Goal: Check status: Check status

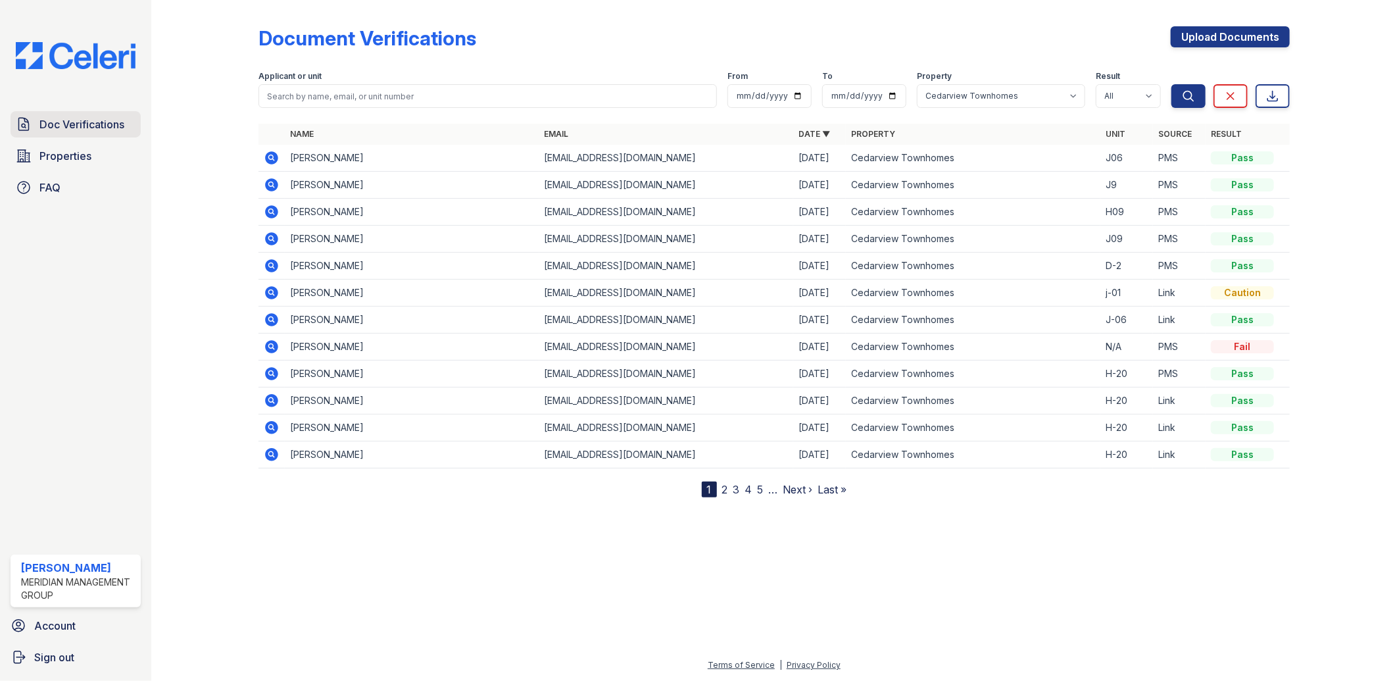
click at [68, 130] on span "Doc Verifications" at bounding box center [81, 124] width 85 height 16
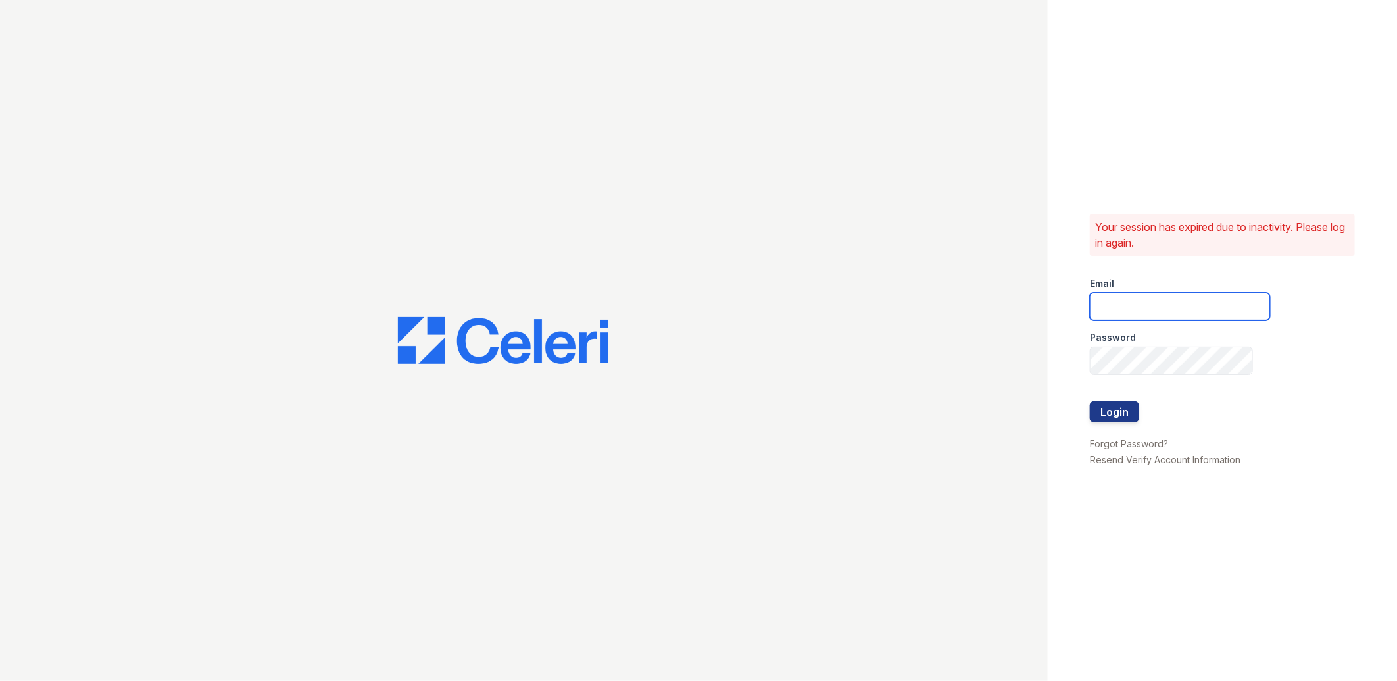
type input "lreed@mmgmgt.com"
click at [1126, 411] on button "Login" at bounding box center [1114, 411] width 49 height 21
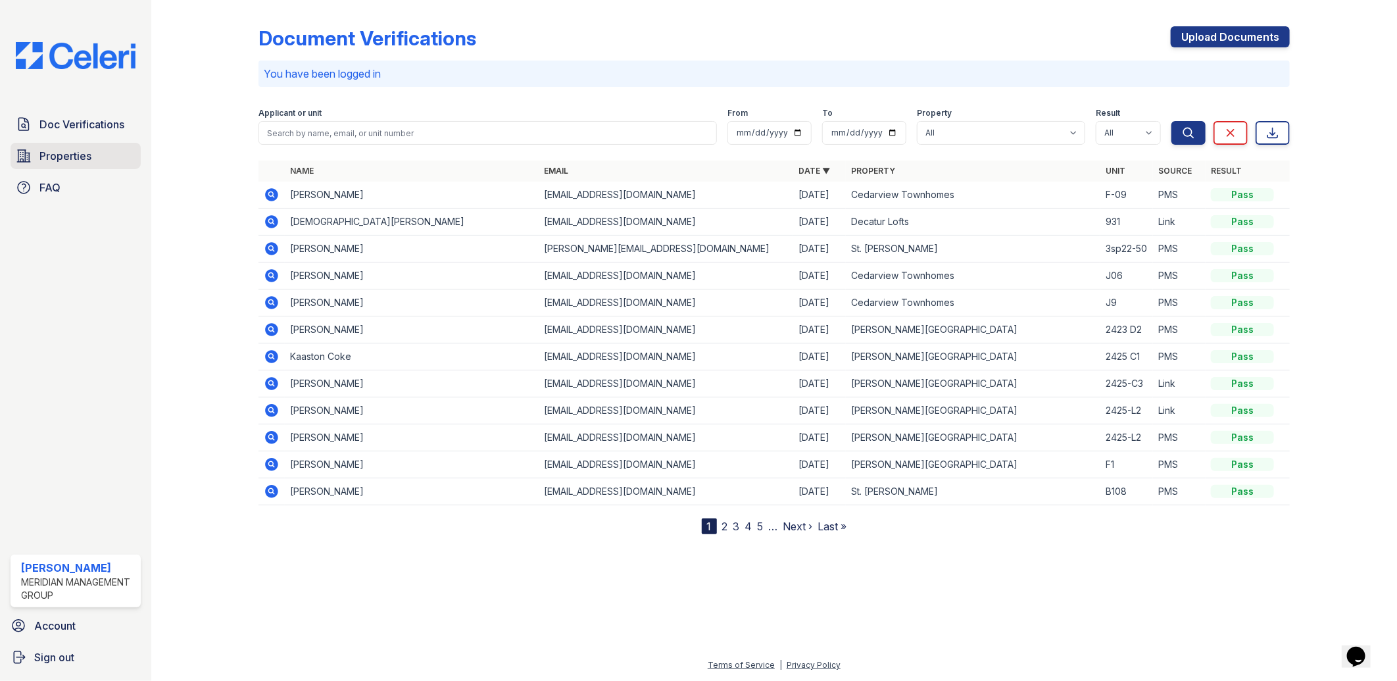
click at [92, 155] on link "Properties" at bounding box center [76, 156] width 130 height 26
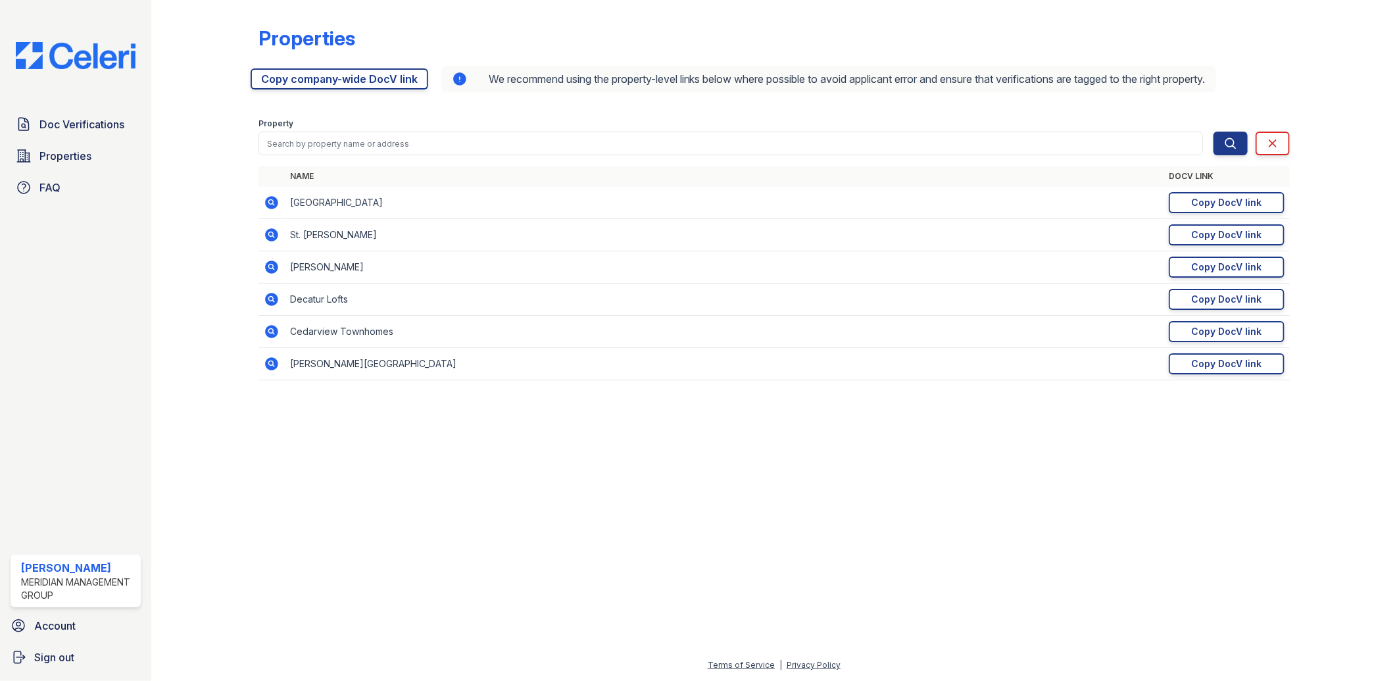
click at [349, 296] on td "Decatur Lofts" at bounding box center [724, 300] width 879 height 32
click at [1226, 298] on div "Copy DocV link" at bounding box center [1227, 299] width 70 height 13
click at [272, 300] on icon at bounding box center [272, 299] width 16 height 16
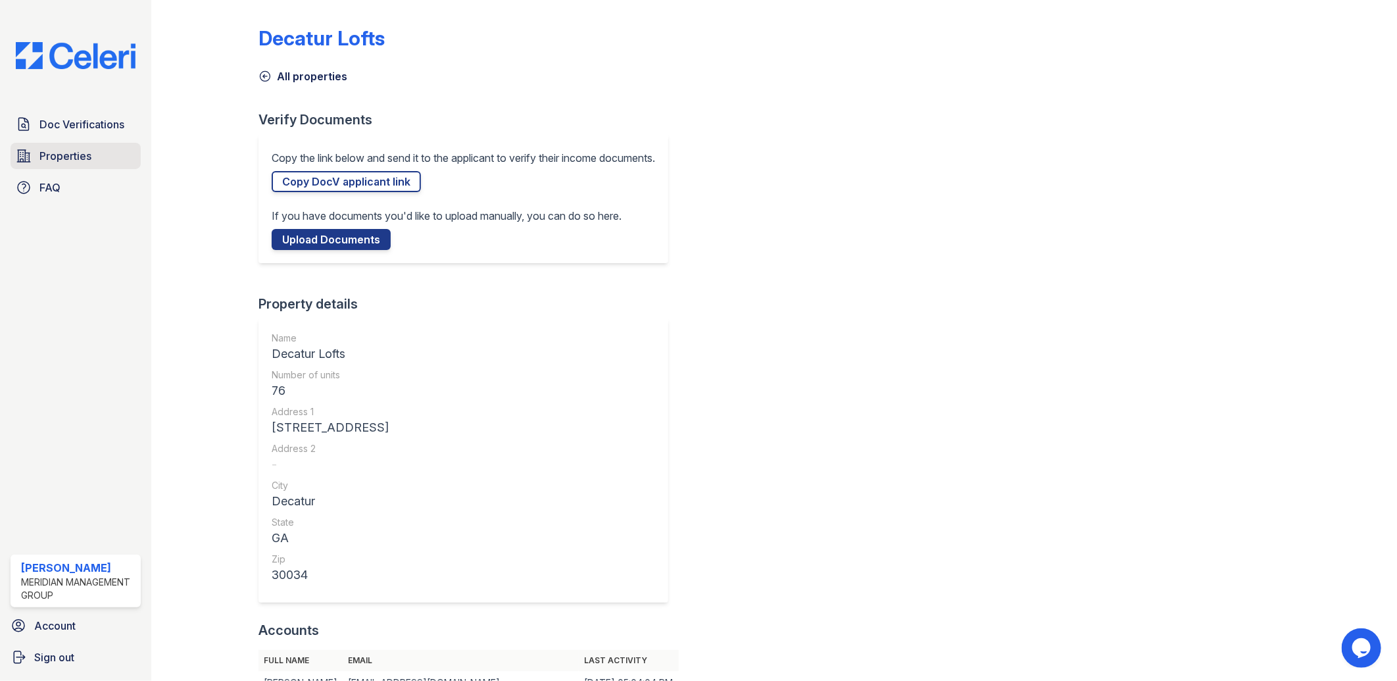
click at [90, 149] on span "Properties" at bounding box center [65, 156] width 52 height 16
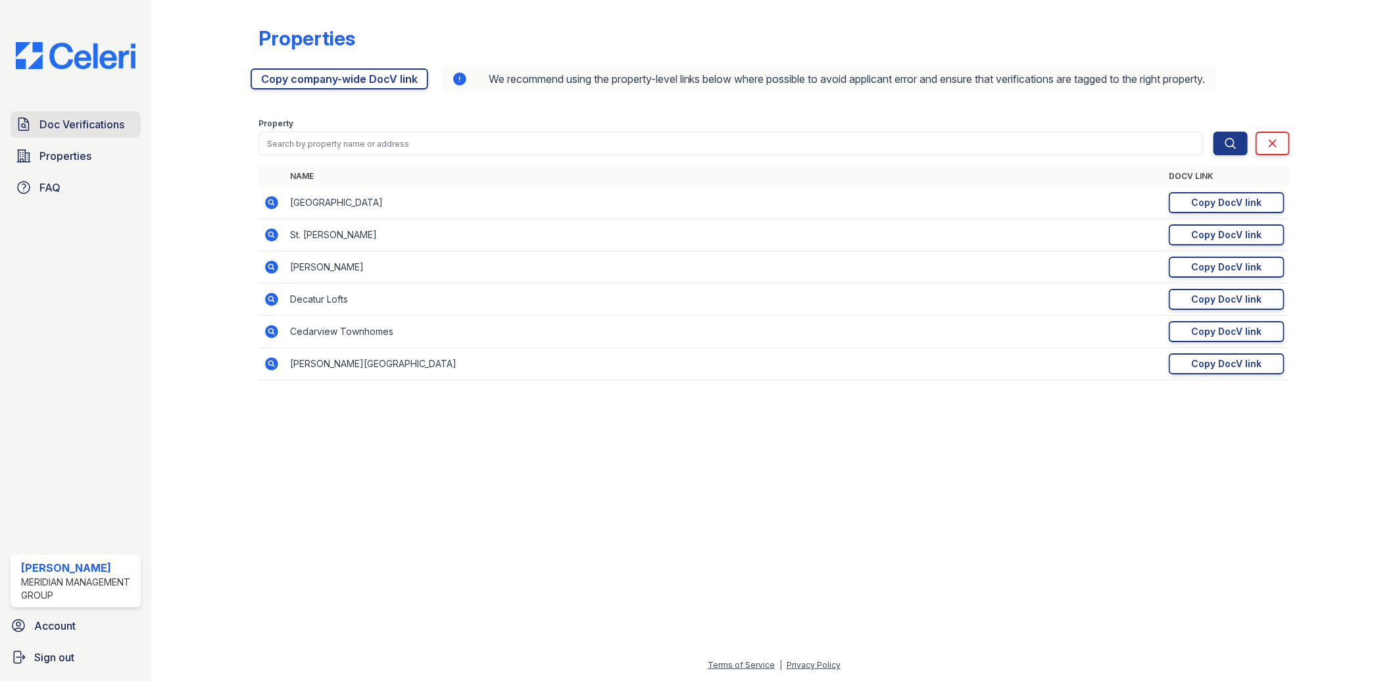
click at [71, 128] on span "Doc Verifications" at bounding box center [81, 124] width 85 height 16
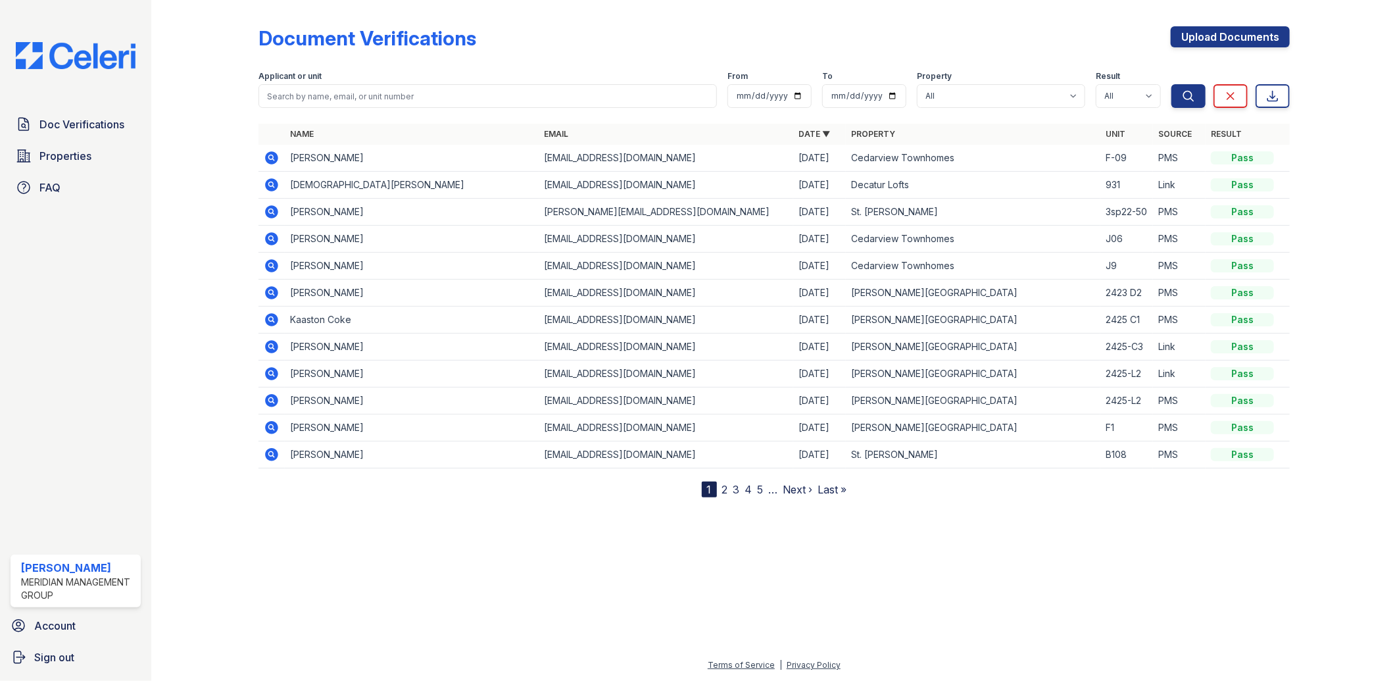
click at [272, 182] on icon at bounding box center [271, 184] width 13 height 13
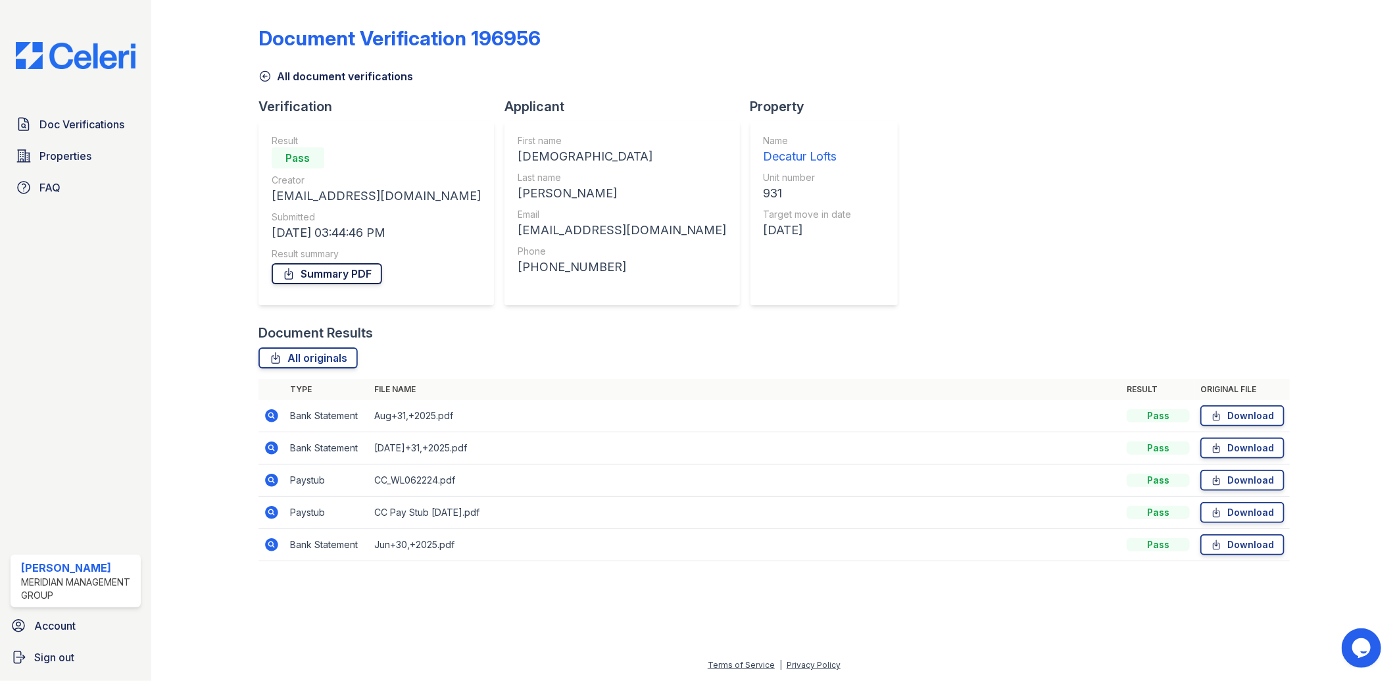
click at [326, 274] on link "Summary PDF" at bounding box center [327, 273] width 111 height 21
click at [87, 126] on span "Doc Verifications" at bounding box center [81, 124] width 85 height 16
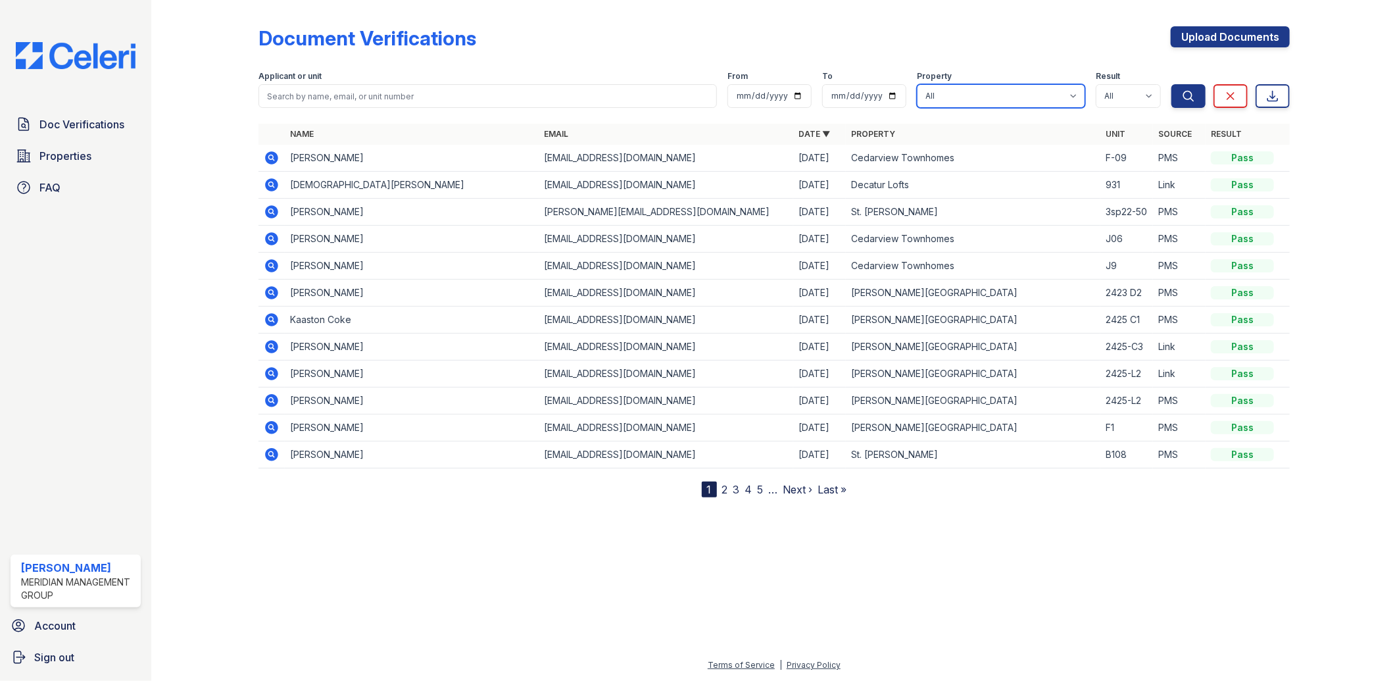
click at [987, 97] on select "All Candler Village Carlton Ford Cedarview Townhomes Decatur Lofts Oak Valley S…" at bounding box center [1001, 96] width 168 height 24
select select "275"
click at [918, 84] on select "All Candler Village Carlton Ford Cedarview Townhomes Decatur Lofts Oak Valley S…" at bounding box center [1001, 96] width 168 height 24
click at [1187, 91] on icon "submit" at bounding box center [1189, 96] width 10 height 10
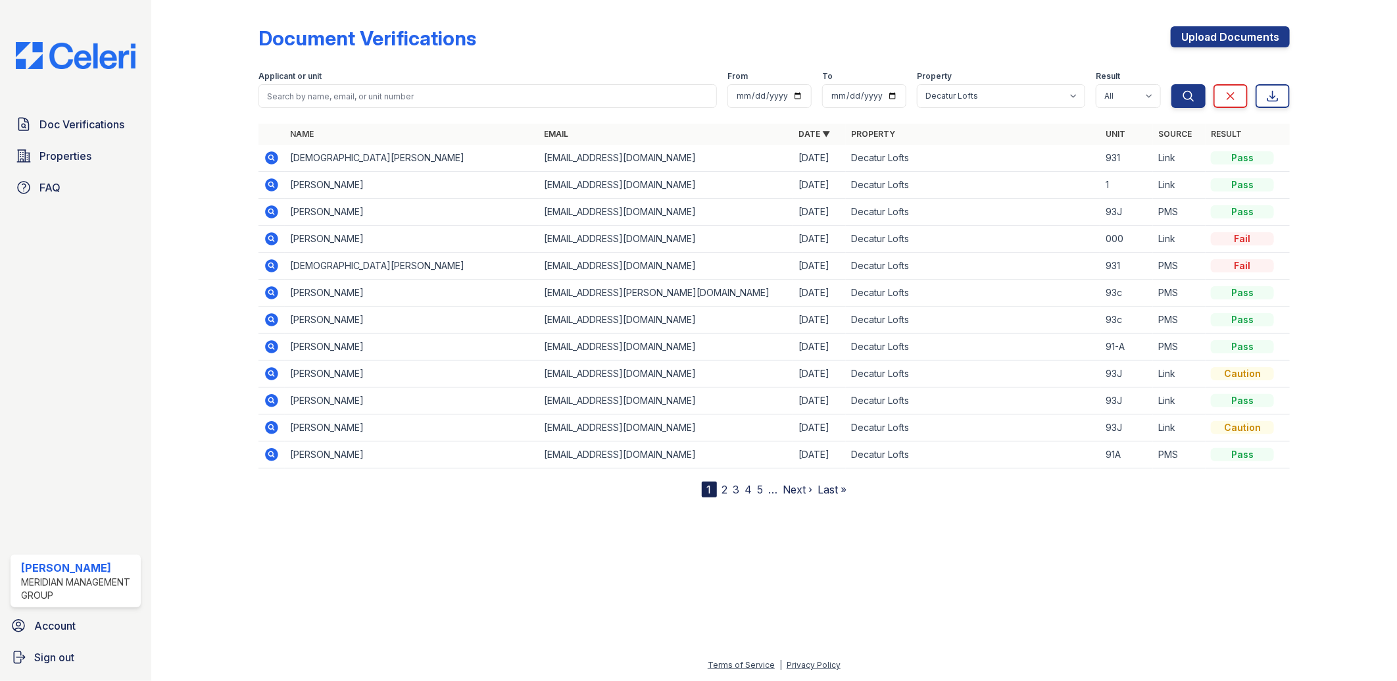
click at [1245, 268] on div "Fail" at bounding box center [1242, 265] width 63 height 13
click at [270, 265] on icon at bounding box center [270, 264] width 3 height 3
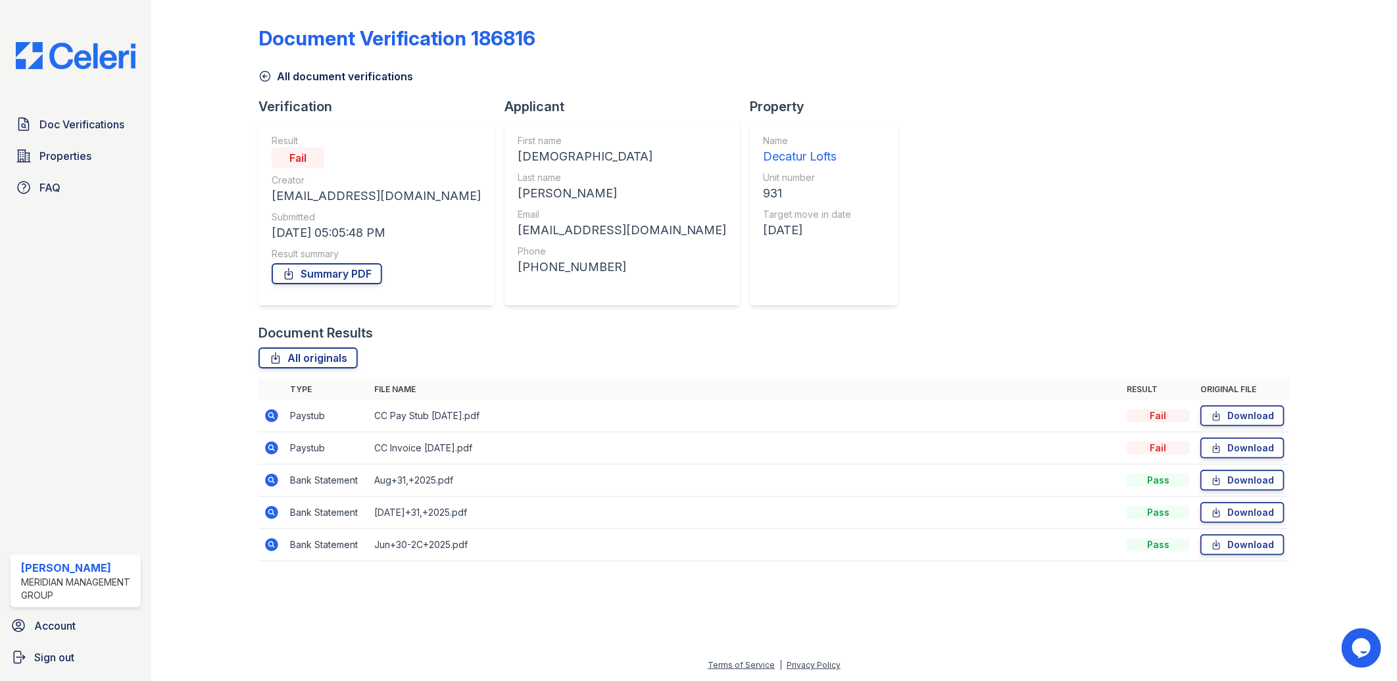
drag, startPoint x: 64, startPoint y: 270, endPoint x: 76, endPoint y: 268, distance: 12.0
click at [68, 270] on div "Doc Verifications Properties FAQ Latisha Reed Meridian Management Group Account…" at bounding box center [75, 340] width 151 height 681
click at [330, 272] on link "Summary PDF" at bounding box center [327, 273] width 111 height 21
click at [851, 118] on div "Document Verification 186816 All document verifications Verification Result Fai…" at bounding box center [775, 289] width 1032 height 569
click at [49, 293] on div "Doc Verifications Properties FAQ Latisha Reed Meridian Management Group Account…" at bounding box center [75, 340] width 151 height 681
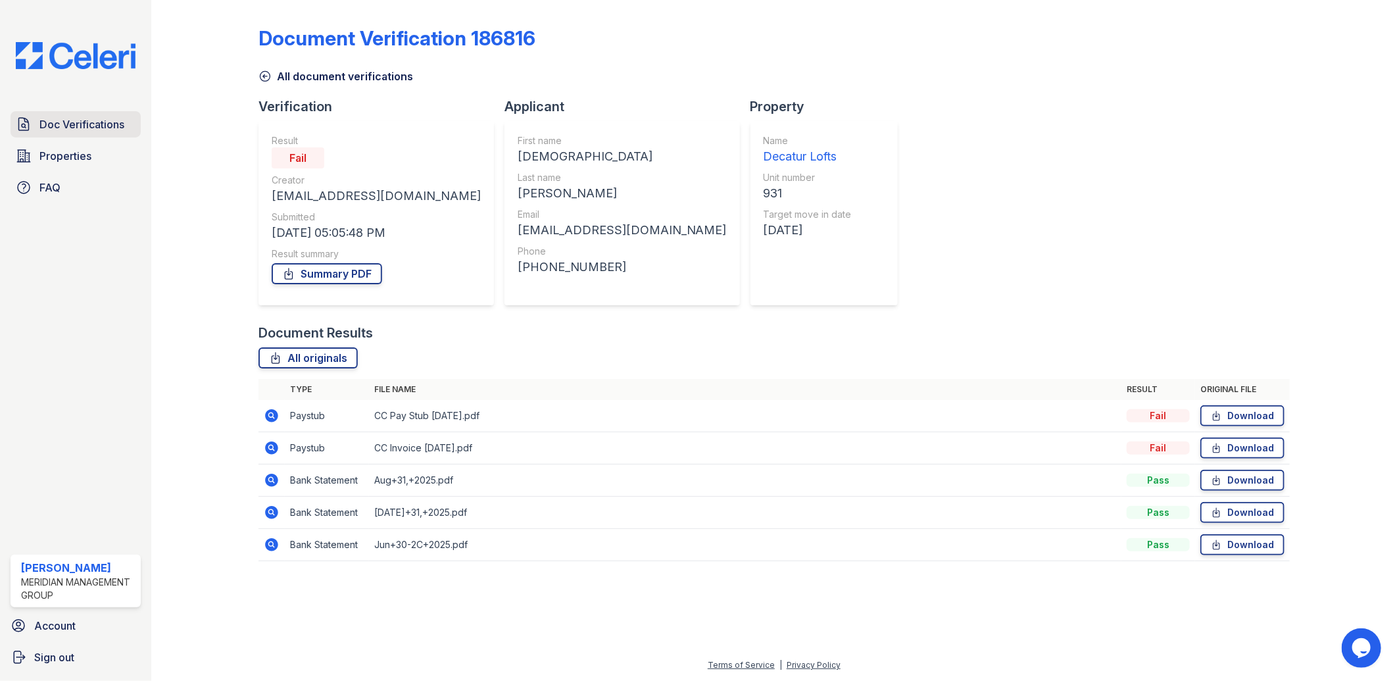
click at [56, 124] on span "Doc Verifications" at bounding box center [81, 124] width 85 height 16
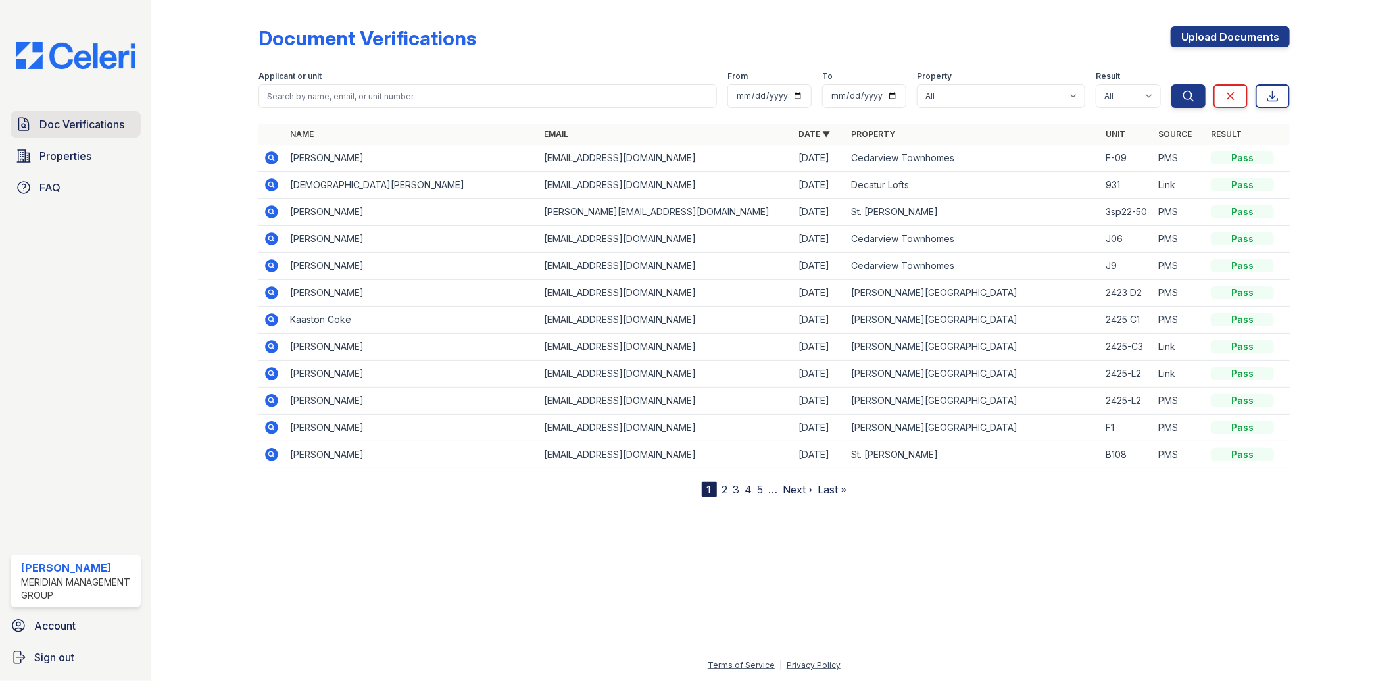
click at [55, 122] on span "Doc Verifications" at bounding box center [81, 124] width 85 height 16
click at [275, 183] on icon at bounding box center [271, 184] width 13 height 13
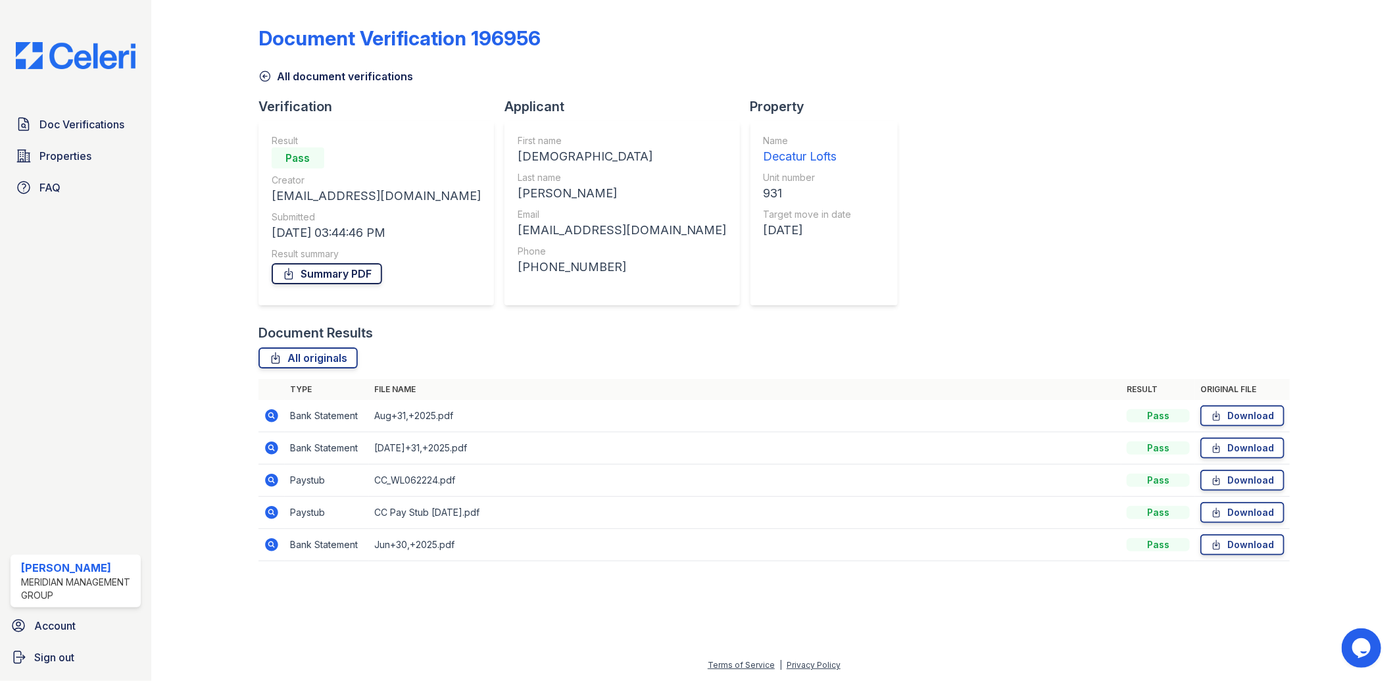
click at [344, 272] on link "Summary PDF" at bounding box center [327, 273] width 111 height 21
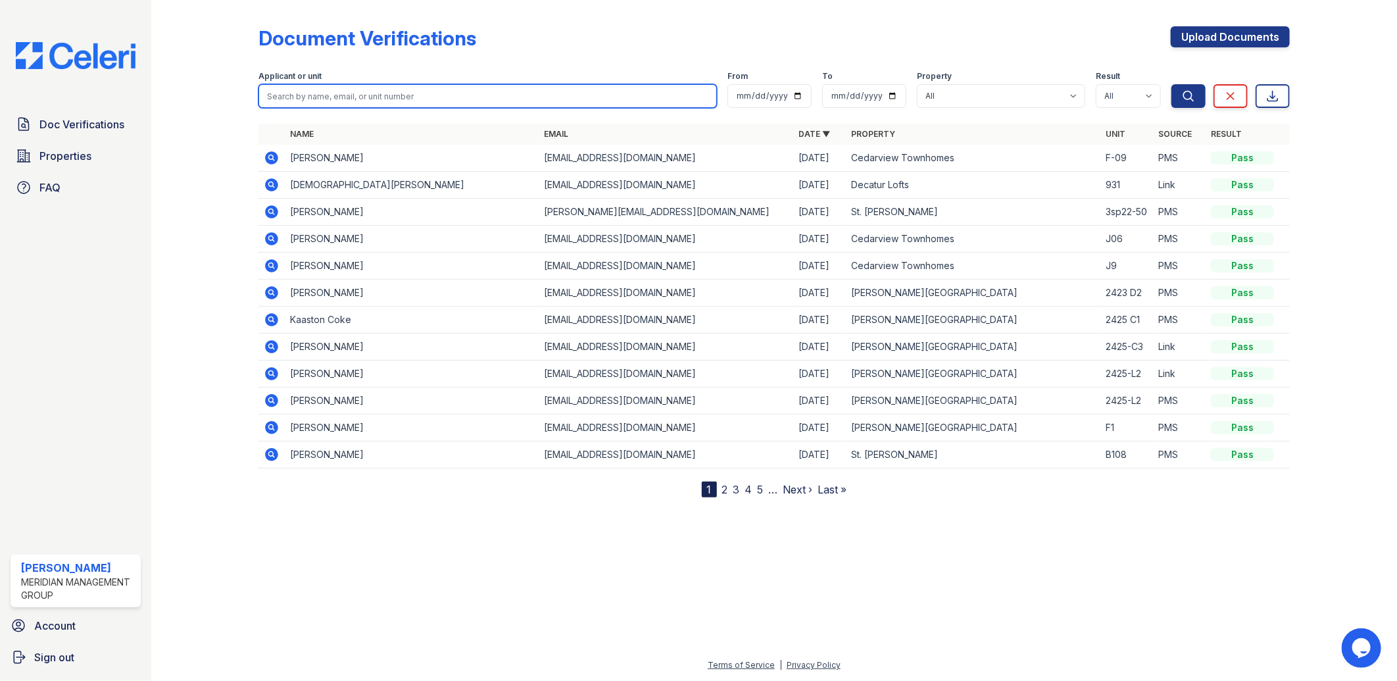
click at [382, 90] on input "search" at bounding box center [488, 96] width 459 height 24
type input "[PERSON_NAME]"
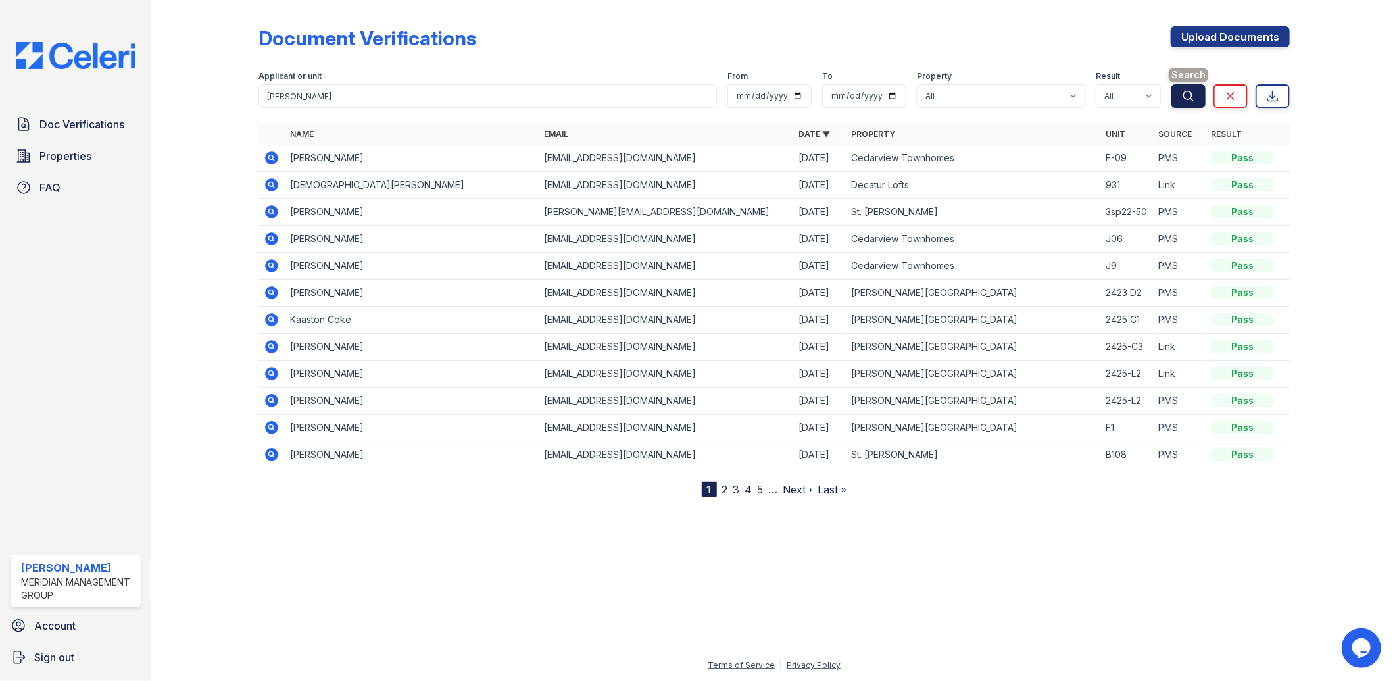
click at [1187, 86] on button "Search" at bounding box center [1189, 96] width 34 height 24
